Goal: Task Accomplishment & Management: Manage account settings

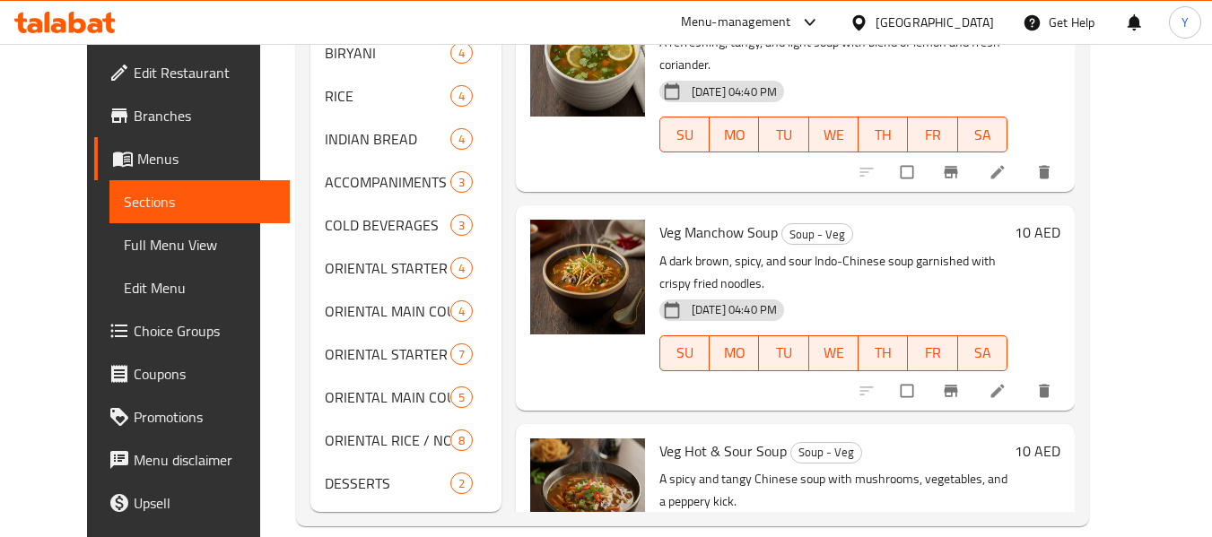
scroll to position [761, 0]
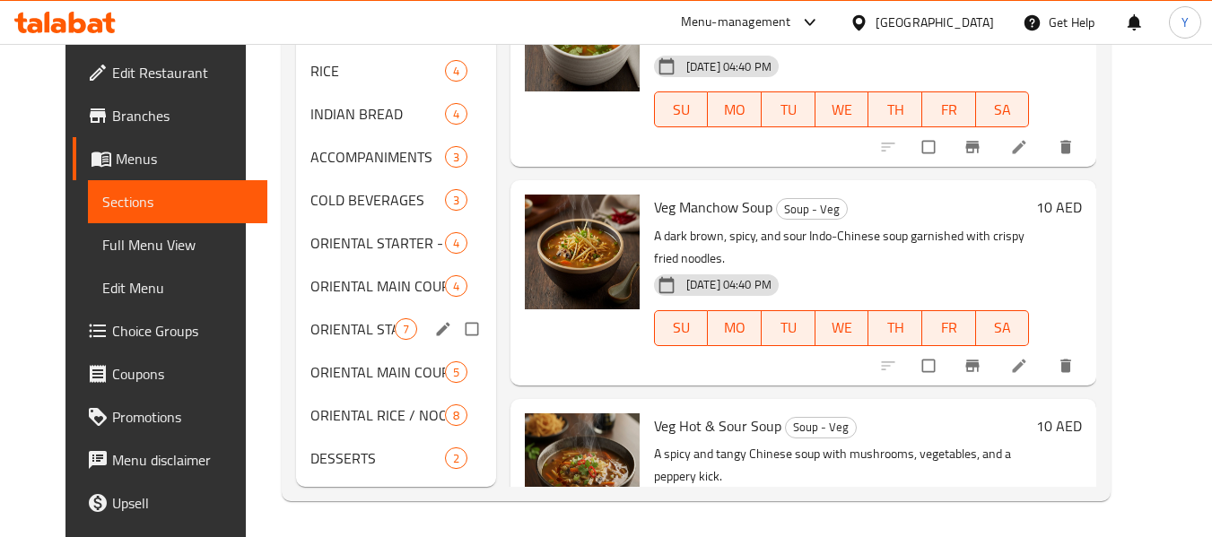
click at [310, 343] on div "ORIENTAL STARTER - NON VEG 7" at bounding box center [396, 329] width 200 height 43
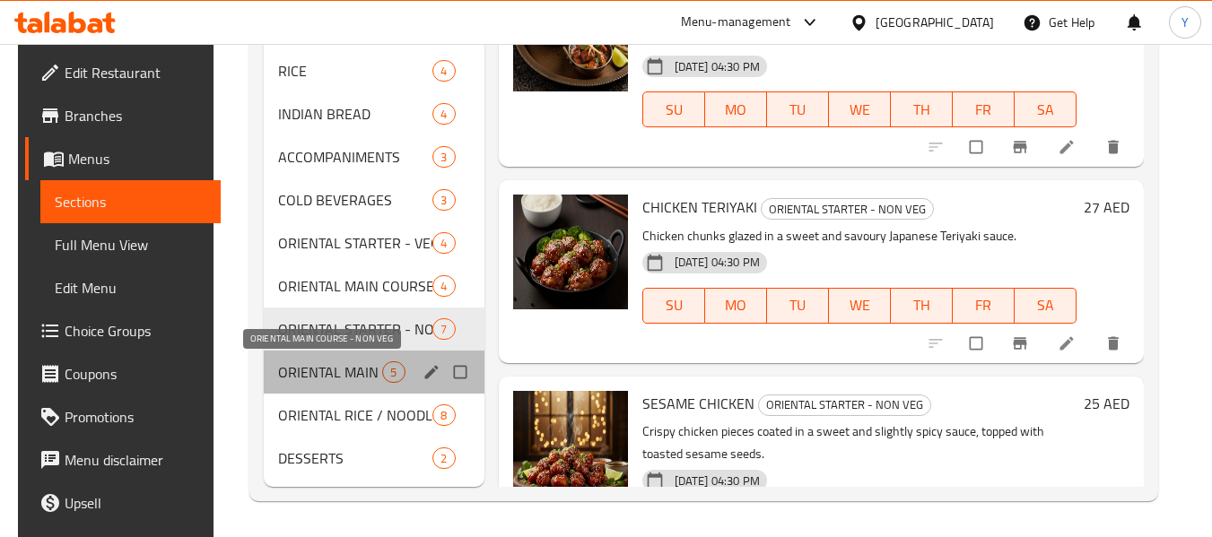
click at [317, 380] on span "ORIENTAL MAIN COURSE - NON VEG" at bounding box center [330, 373] width 104 height 22
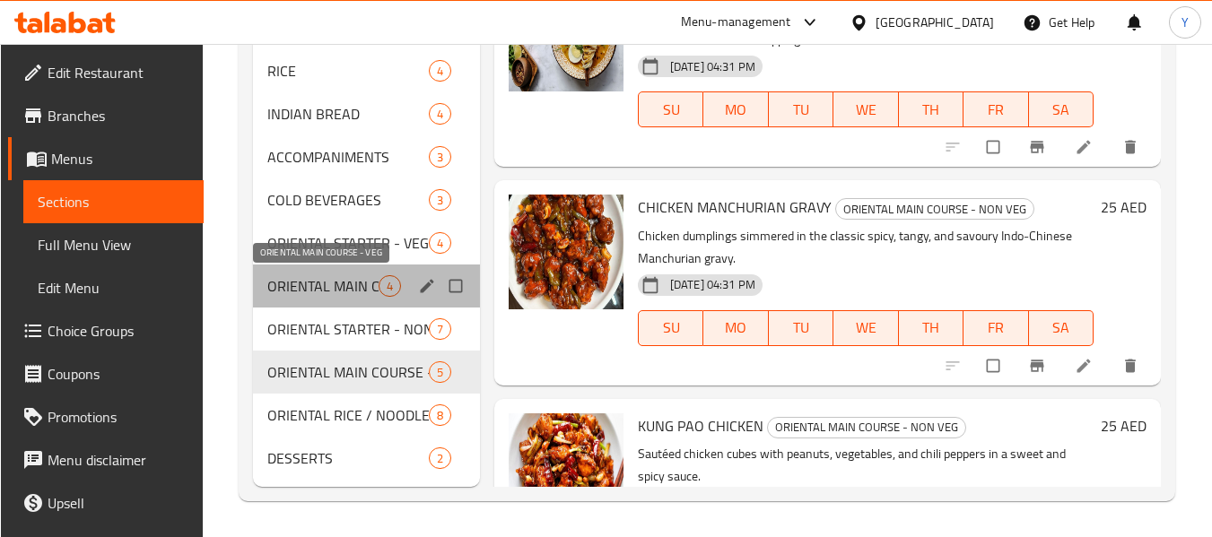
click at [337, 289] on span "ORIENTAL MAIN COURSE - VEG" at bounding box center [322, 286] width 111 height 22
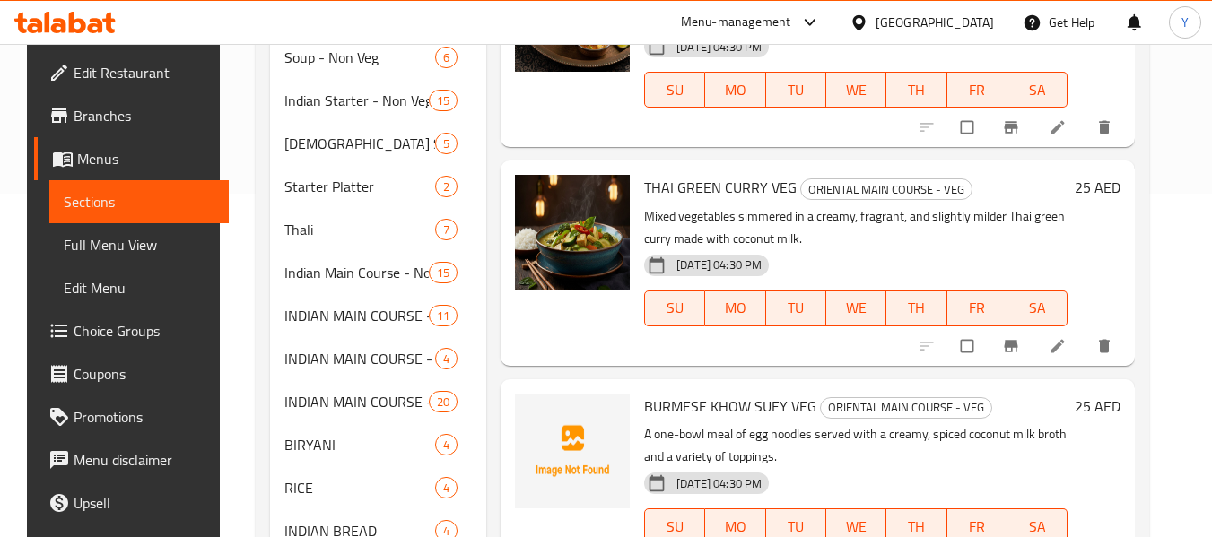
scroll to position [323, 0]
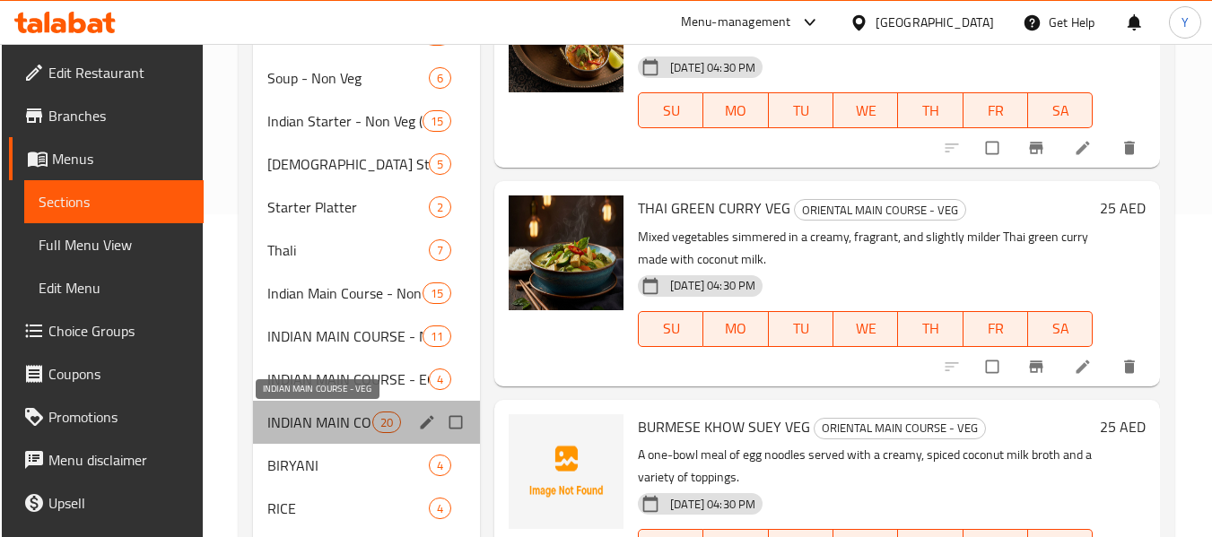
click at [346, 417] on span "INDIAN MAIN COURSE - VEG" at bounding box center [319, 423] width 104 height 22
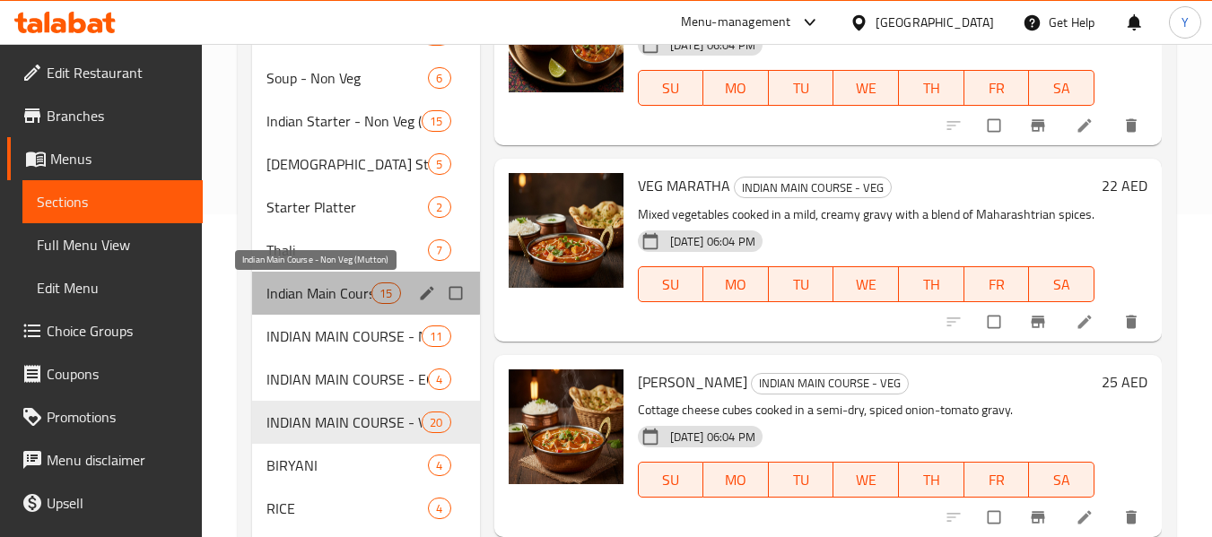
click at [319, 290] on span "Indian Main Course - Non Veg (Mutton)" at bounding box center [318, 294] width 105 height 22
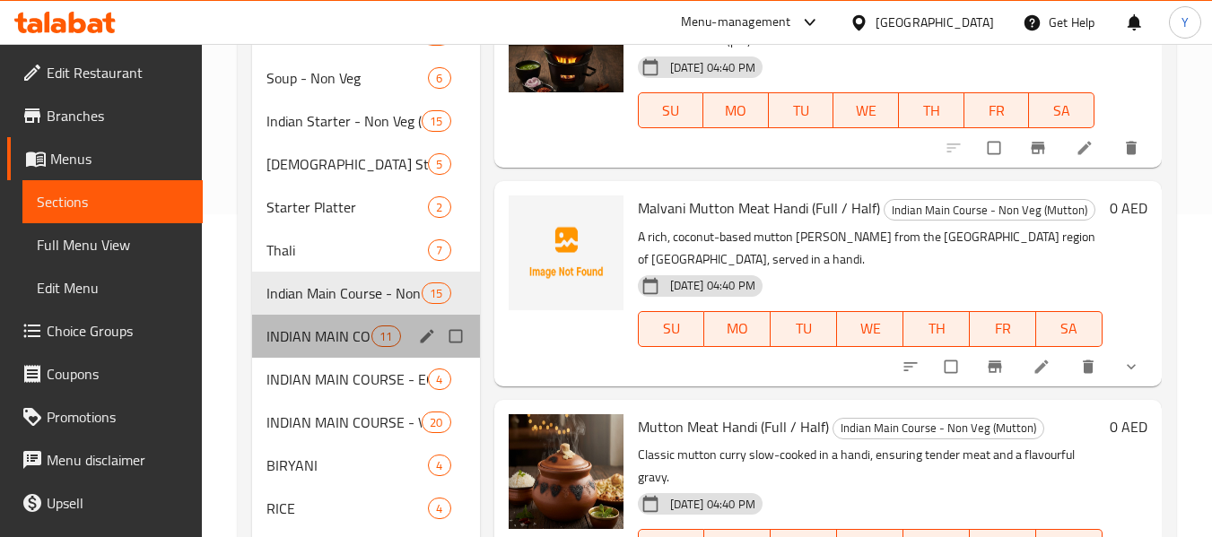
click at [310, 318] on div "INDIAN MAIN COURSE - NON VEG (CHICKEN) 11" at bounding box center [365, 336] width 227 height 43
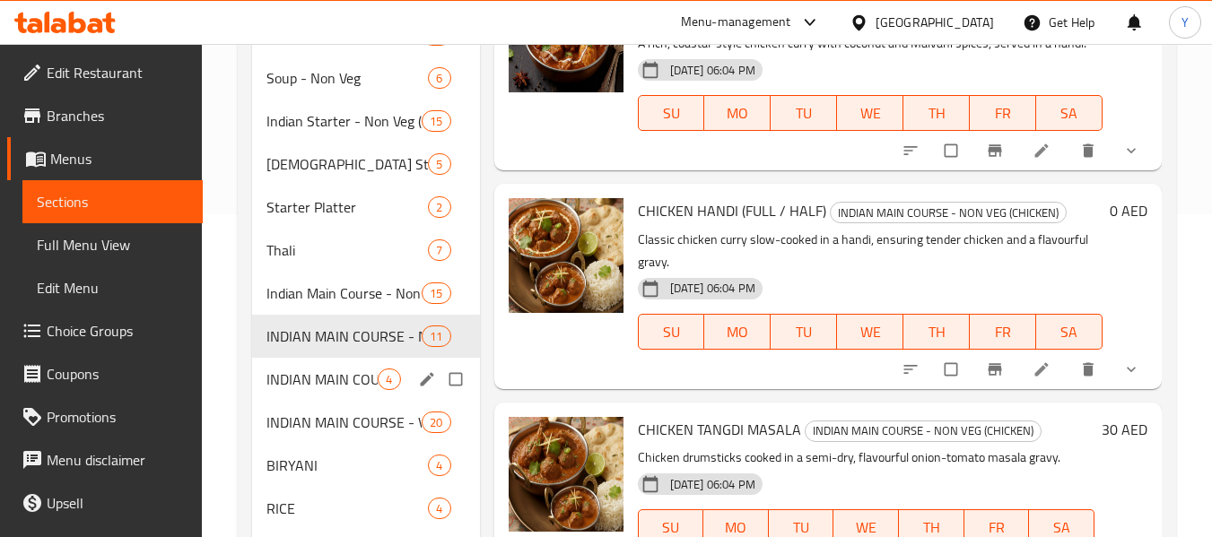
click at [301, 366] on div "INDIAN MAIN COURSE - EGG 4" at bounding box center [365, 379] width 227 height 43
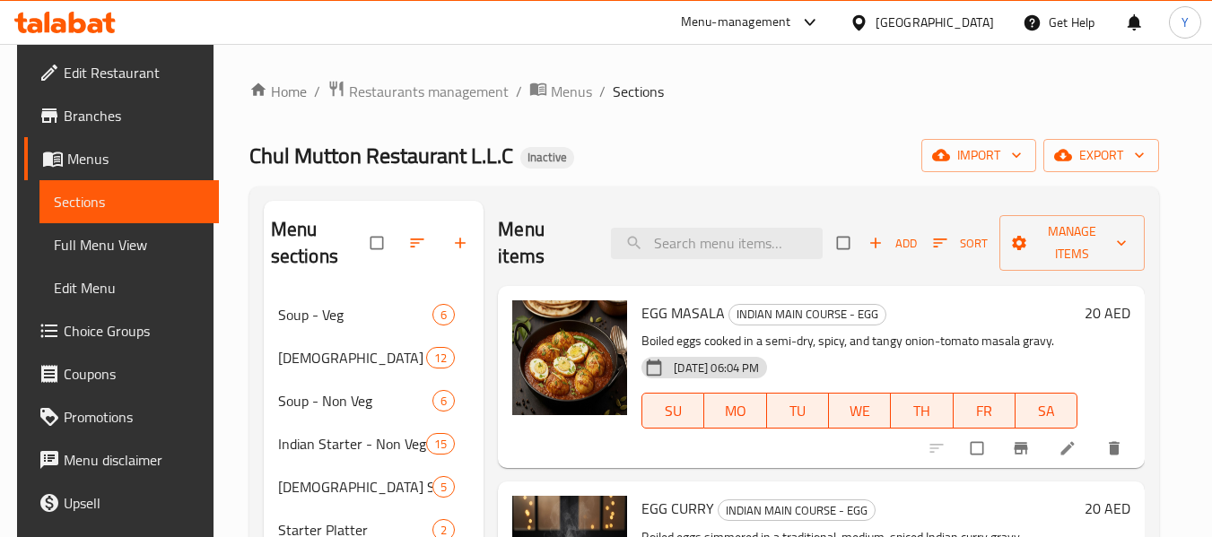
click at [945, 18] on div "[GEOGRAPHIC_DATA]" at bounding box center [935, 23] width 118 height 20
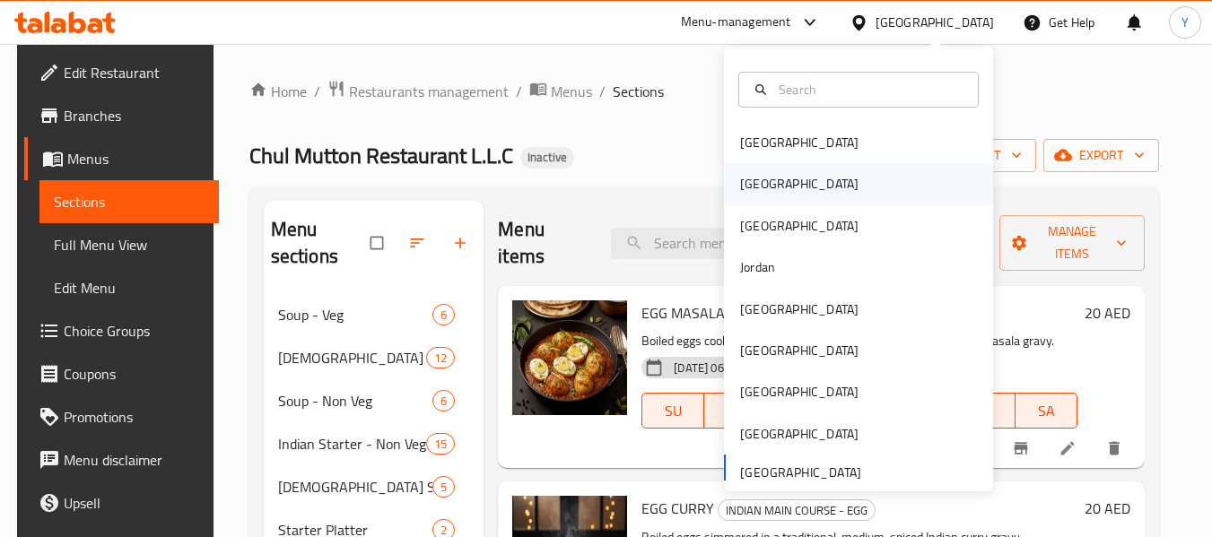
click at [803, 176] on div "[GEOGRAPHIC_DATA]" at bounding box center [858, 183] width 269 height 41
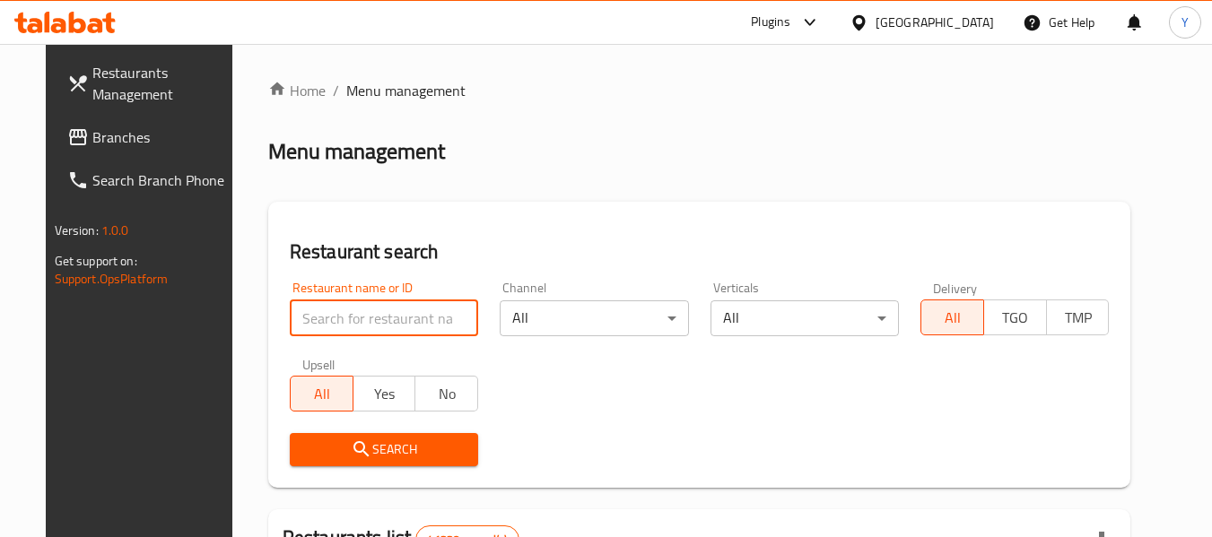
click at [383, 327] on input "search" at bounding box center [384, 319] width 188 height 36
paste input "CUP TALES"
type input "CUP TALES"
click button "Search" at bounding box center [384, 449] width 188 height 33
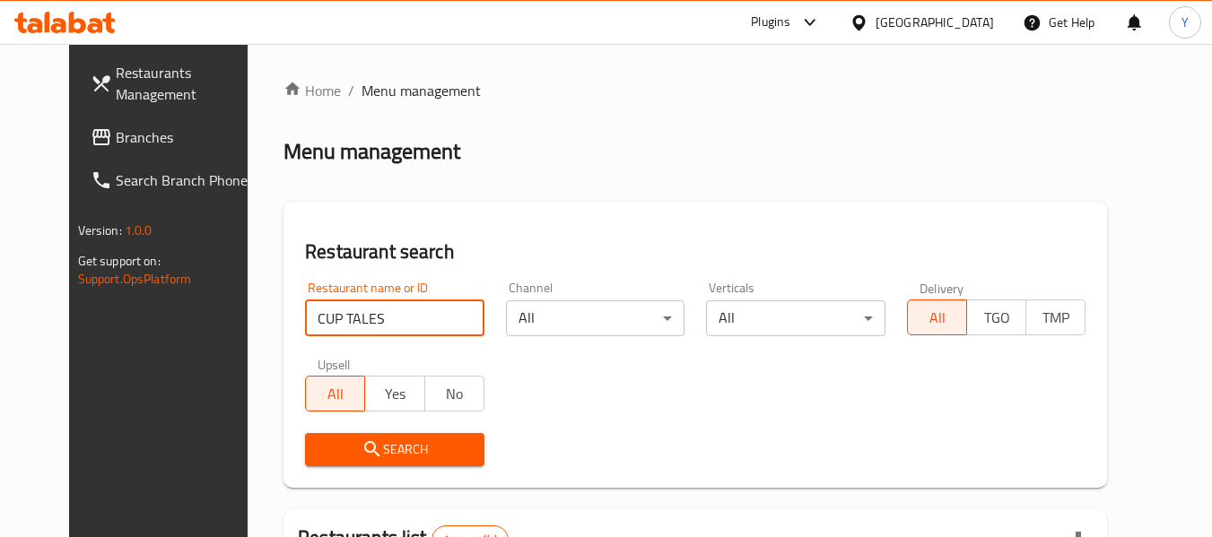
scroll to position [240, 0]
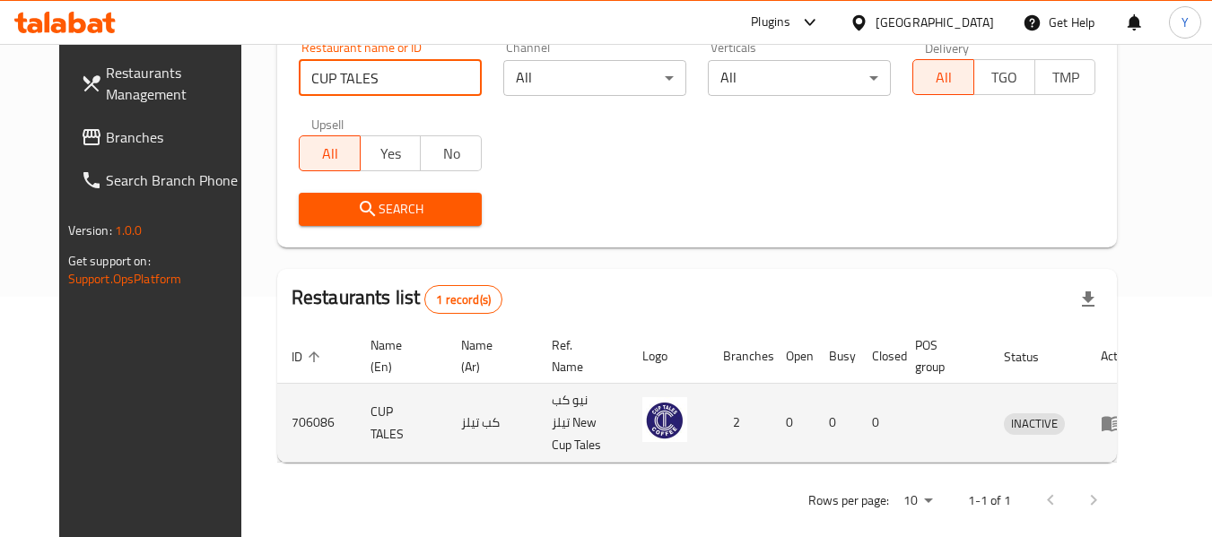
drag, startPoint x: 1225, startPoint y: 391, endPoint x: 1135, endPoint y: 414, distance: 92.5
click at [1121, 416] on icon "enhanced table" at bounding box center [1112, 423] width 20 height 15
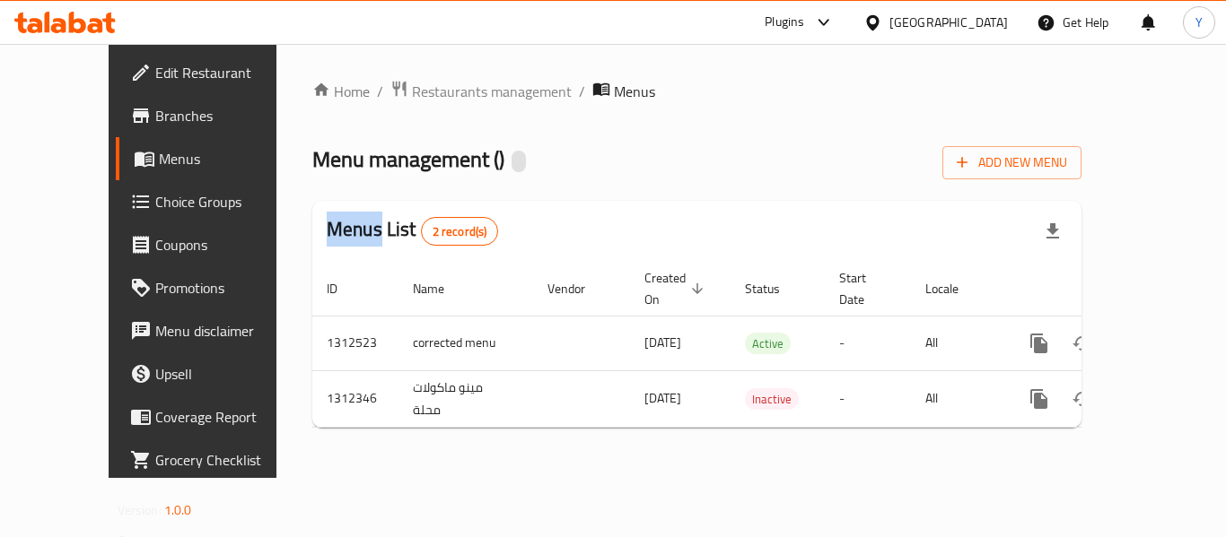
click at [1135, 414] on div at bounding box center [613, 268] width 1226 height 537
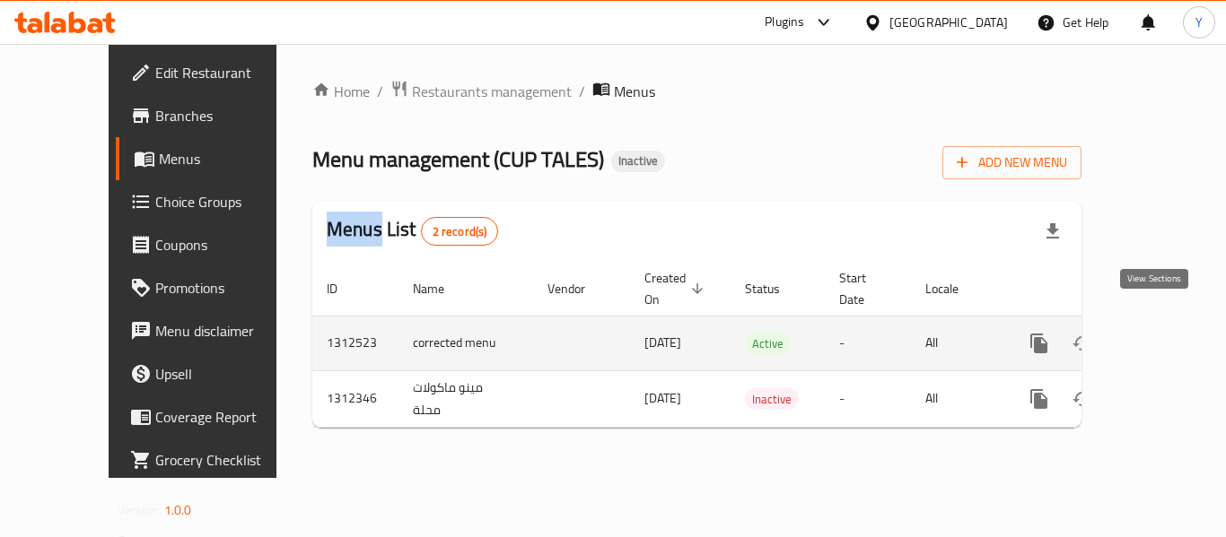
click at [1157, 333] on icon "enhanced table" at bounding box center [1168, 344] width 22 height 22
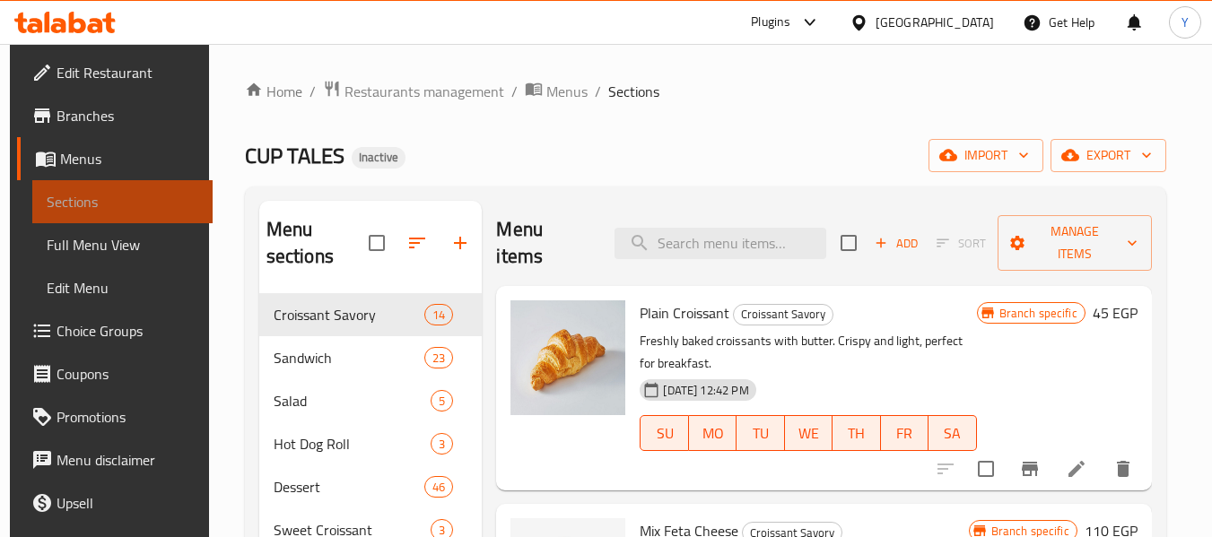
click at [133, 191] on span "Sections" at bounding box center [123, 202] width 152 height 22
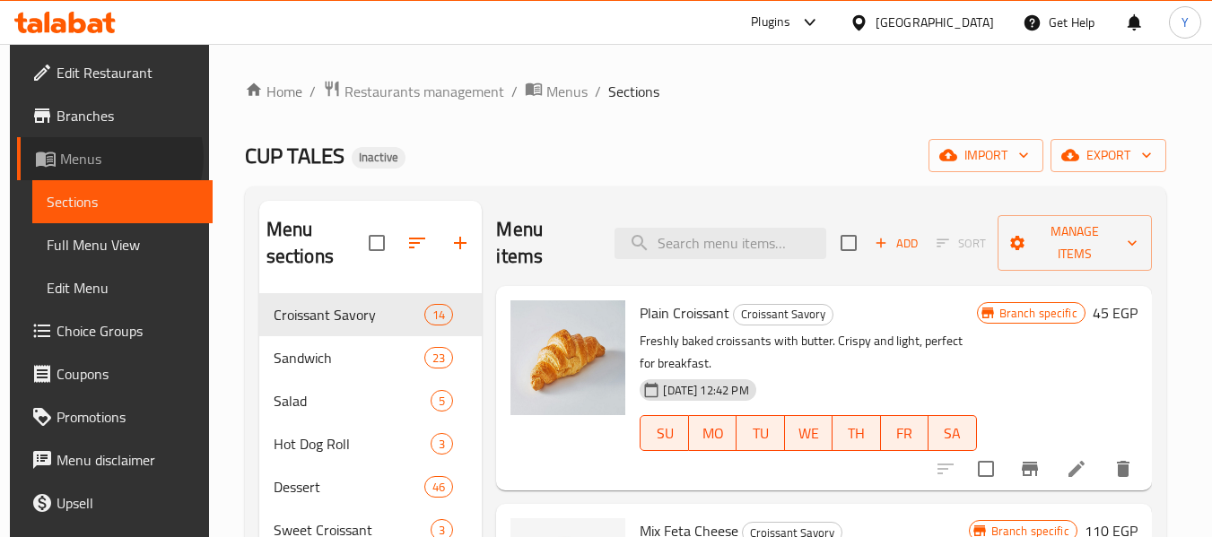
click at [93, 157] on span "Menus" at bounding box center [129, 159] width 138 height 22
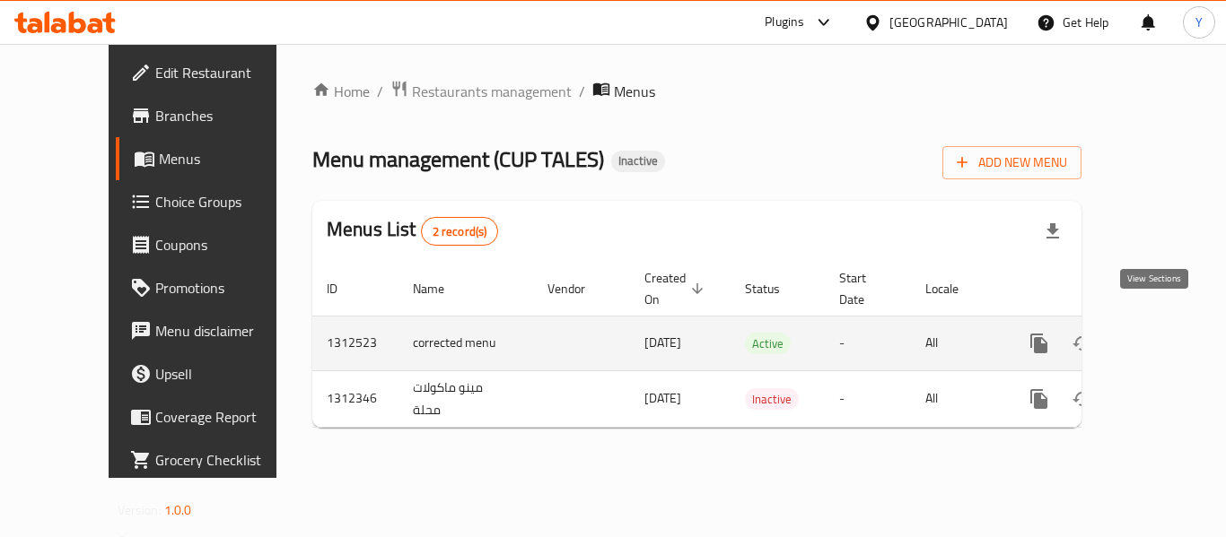
click at [1157, 333] on icon "enhanced table" at bounding box center [1168, 344] width 22 height 22
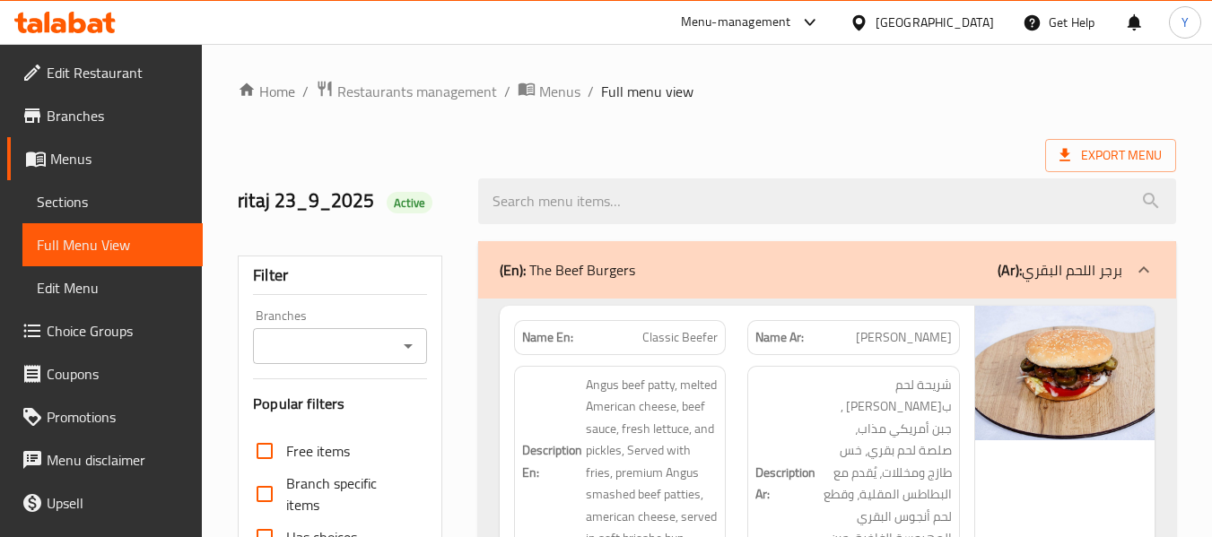
scroll to position [2609, 0]
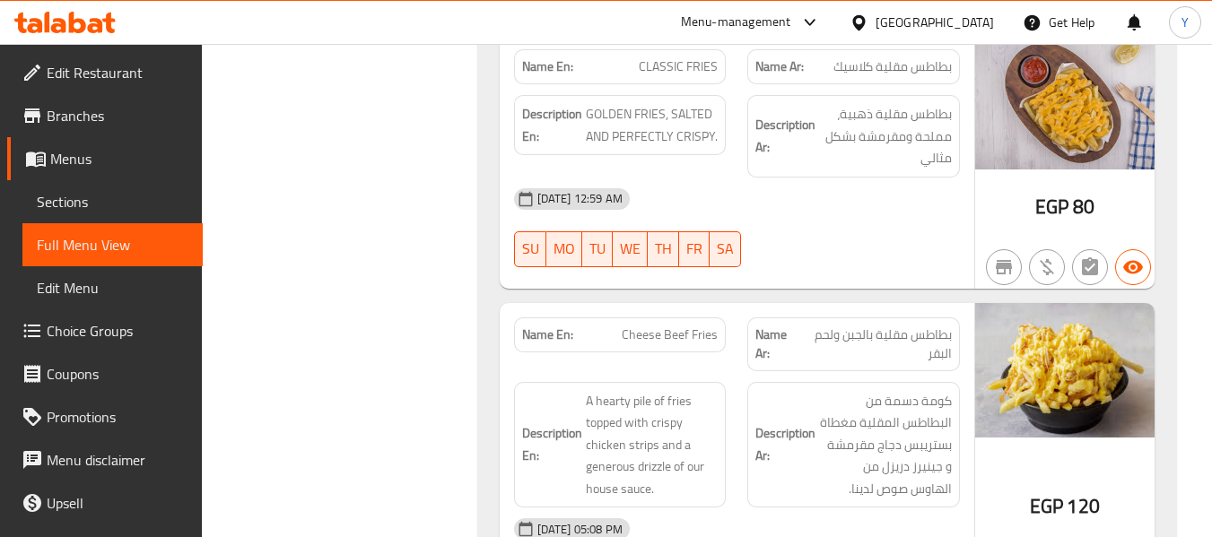
click at [726, 307] on div "Name En: Cheese Beef Fries" at bounding box center [620, 344] width 234 height 75
